Goal: Check status: Check status

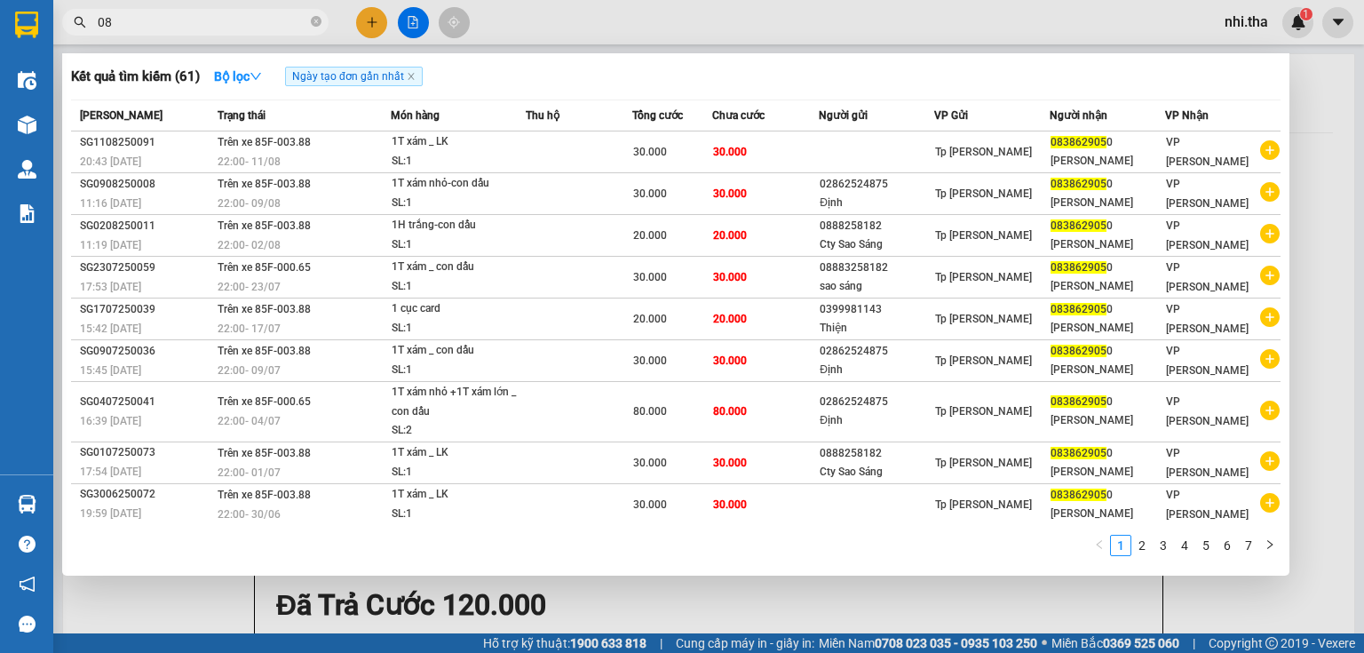
type input "0"
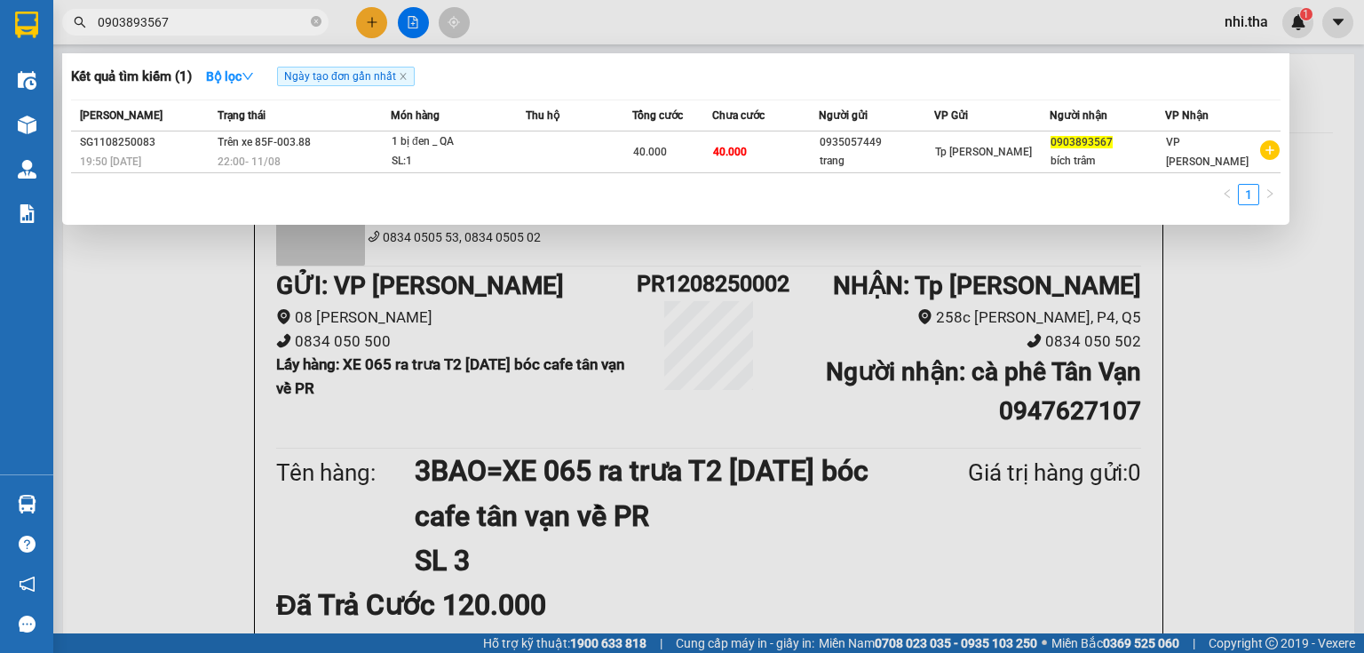
type input "0903893567"
click at [1304, 305] on div at bounding box center [682, 326] width 1364 height 653
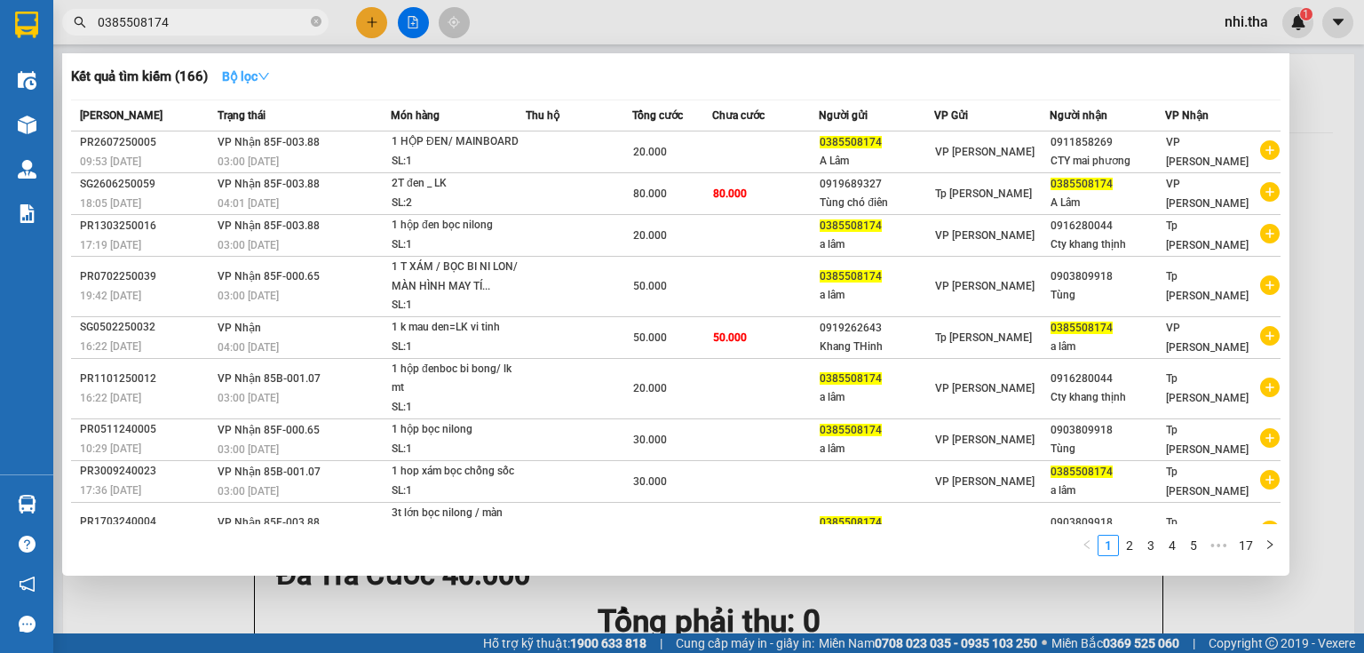
type input "0385508174"
click at [269, 84] on button "Bộ lọc" at bounding box center [246, 76] width 76 height 28
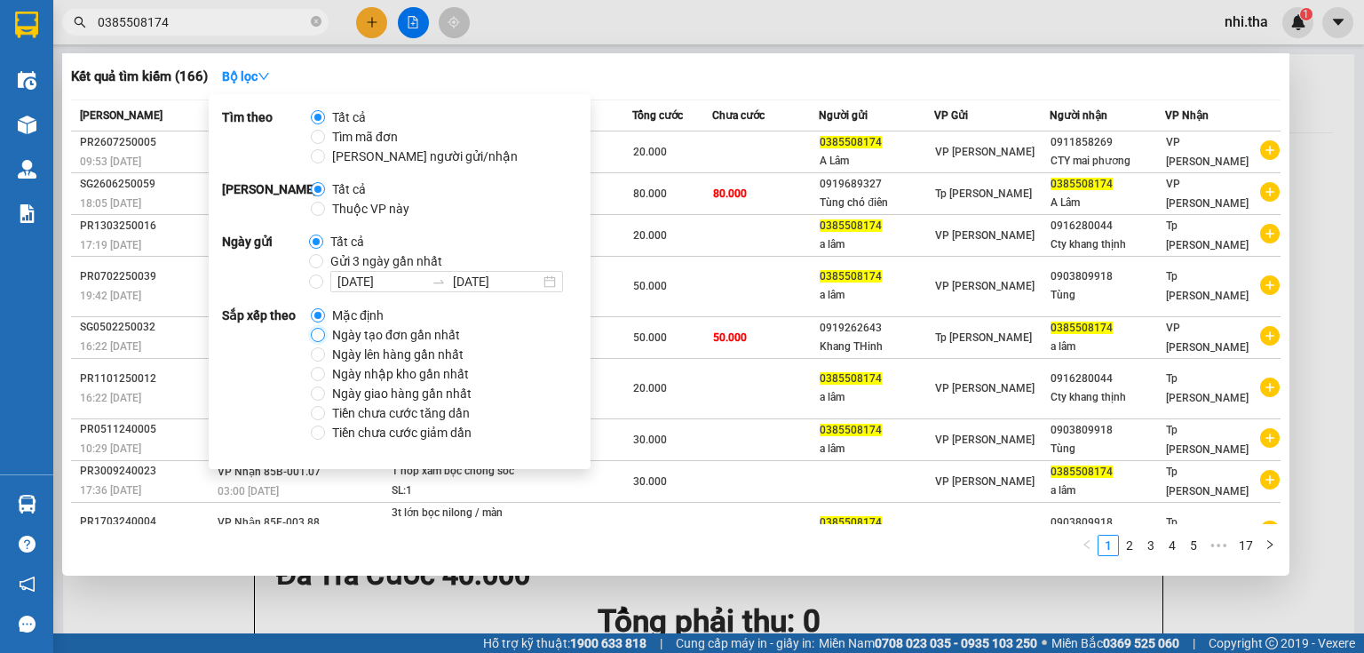
click at [314, 334] on input "Ngày tạo đơn gần nhất" at bounding box center [318, 335] width 14 height 14
radio input "true"
radio input "false"
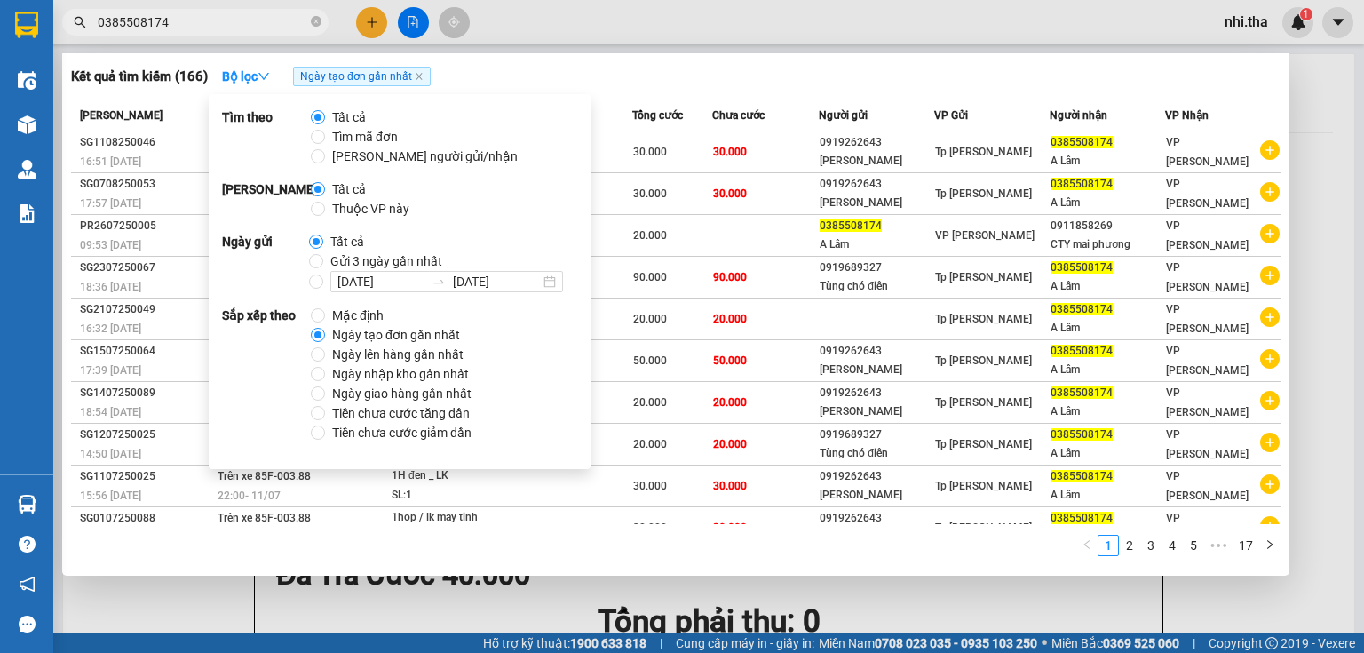
click at [259, 21] on input "0385508174" at bounding box center [203, 22] width 210 height 20
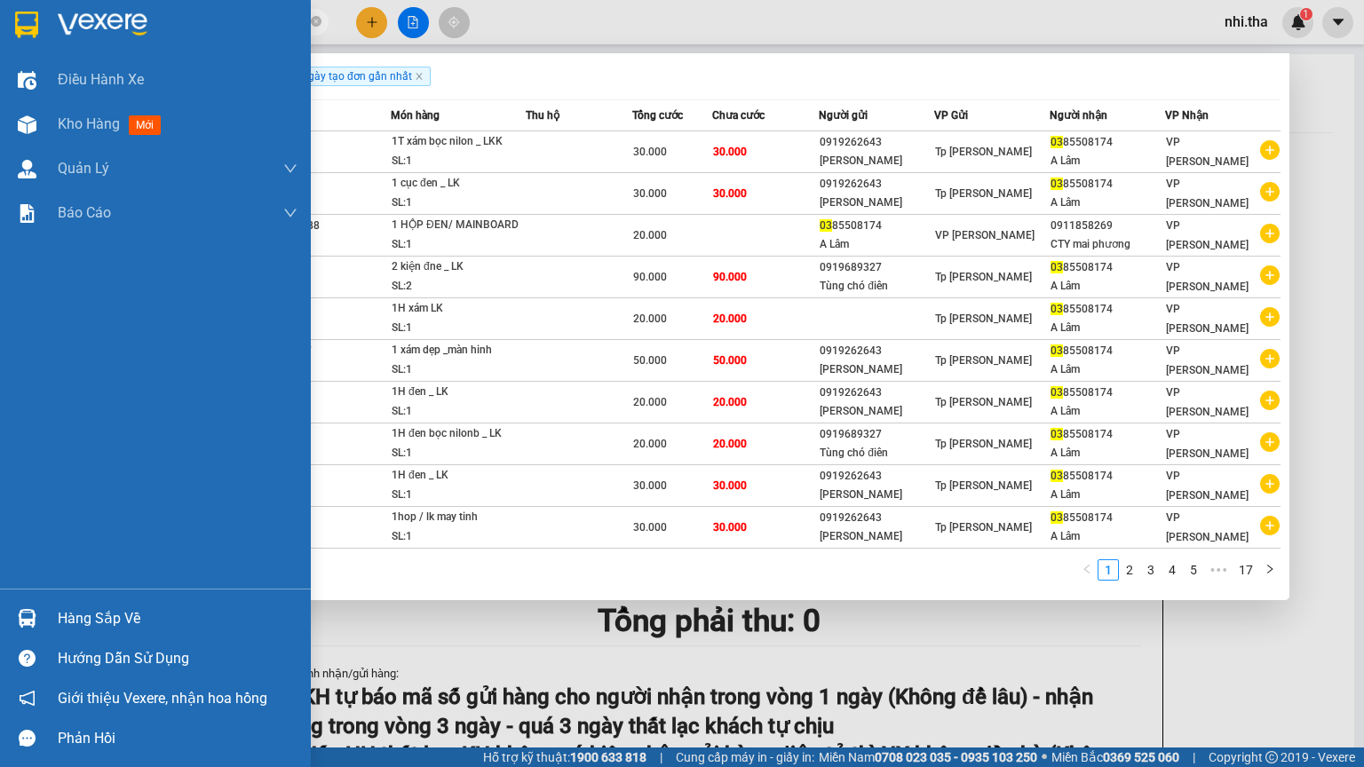
type input "03"
